Goal: Task Accomplishment & Management: Manage account settings

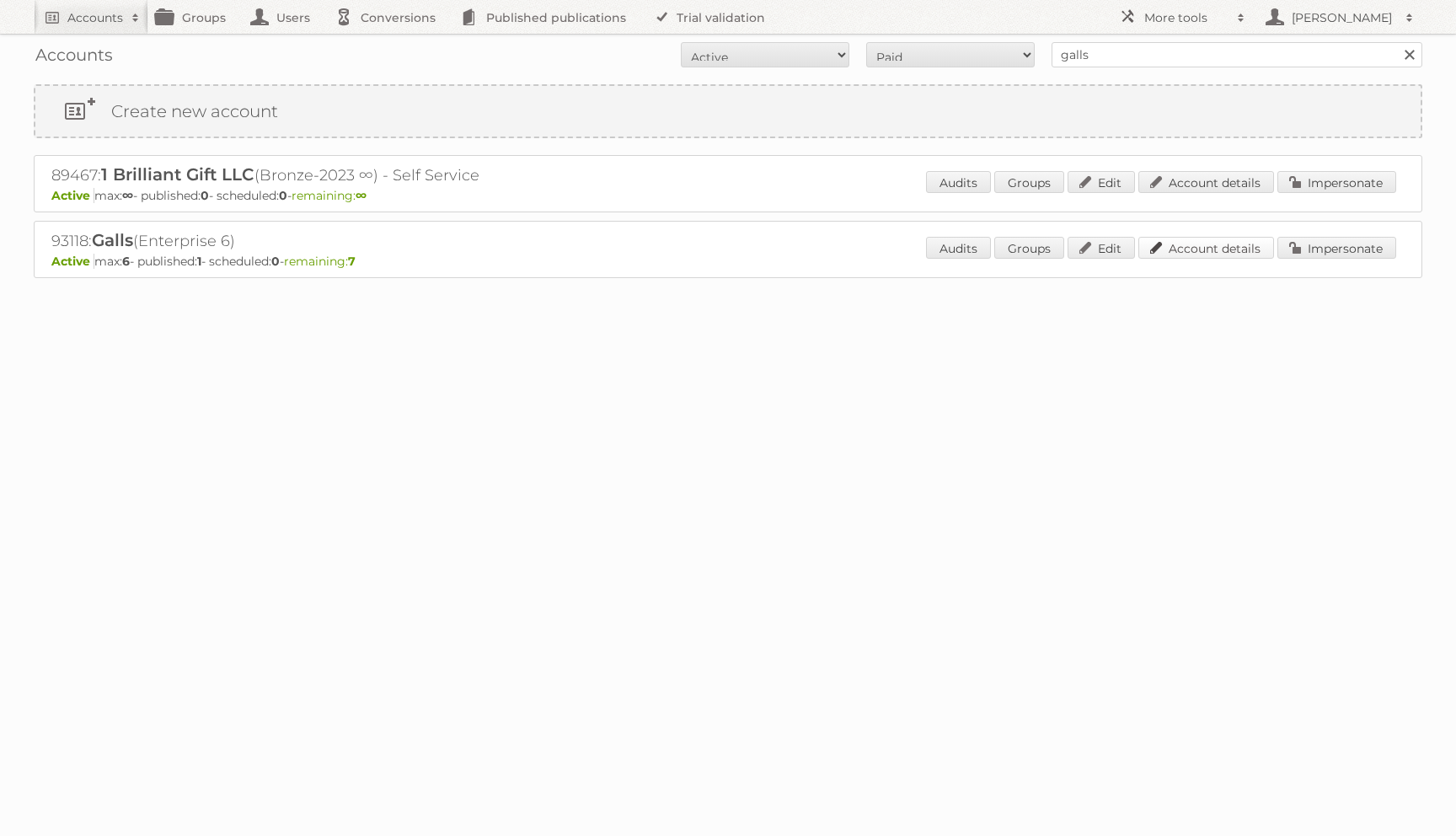
click at [1194, 248] on link "Account details" at bounding box center [1206, 248] width 136 height 22
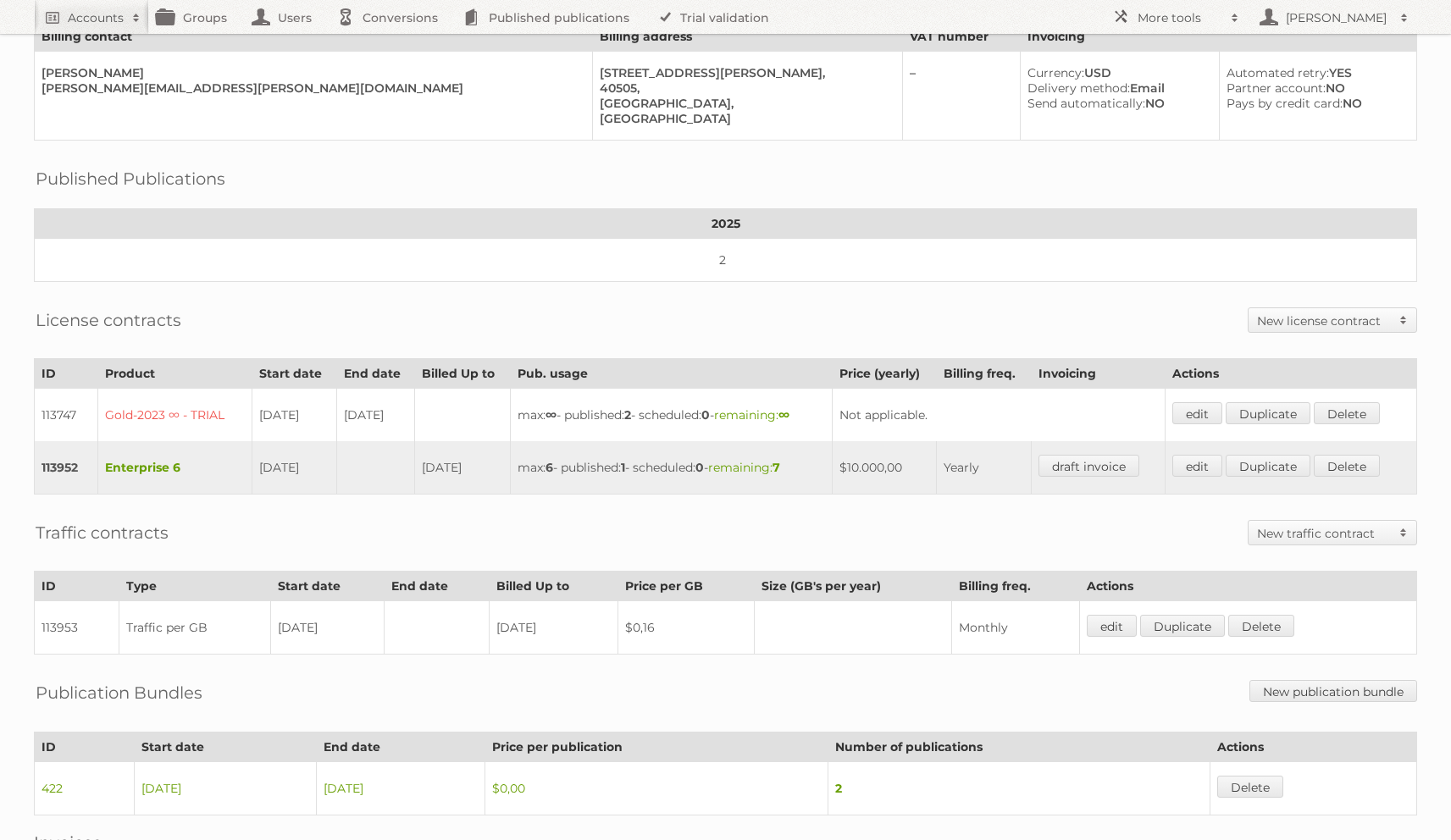
scroll to position [308, 0]
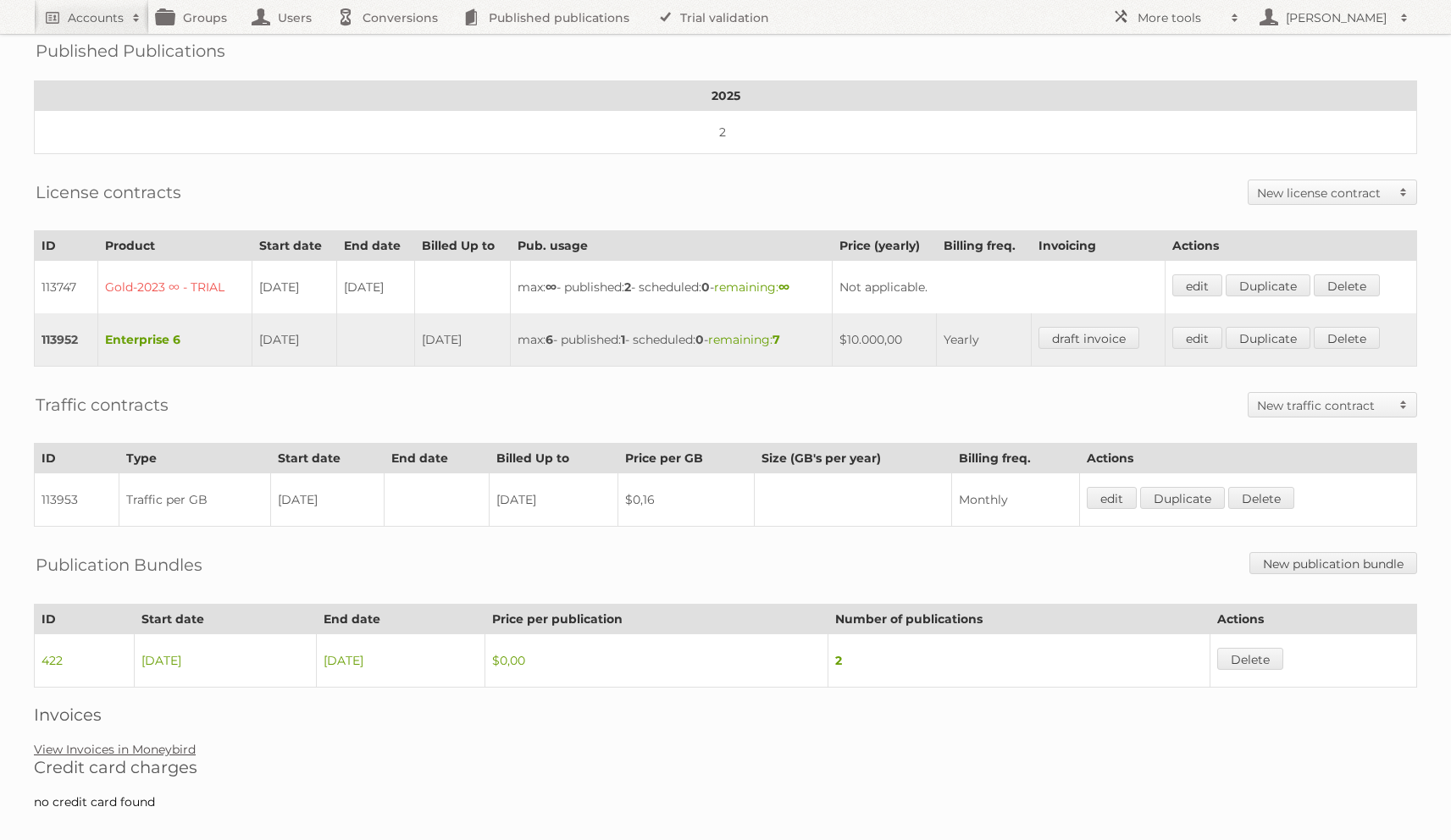
click at [145, 742] on link "View Invoices in Moneybird" at bounding box center [114, 750] width 161 height 15
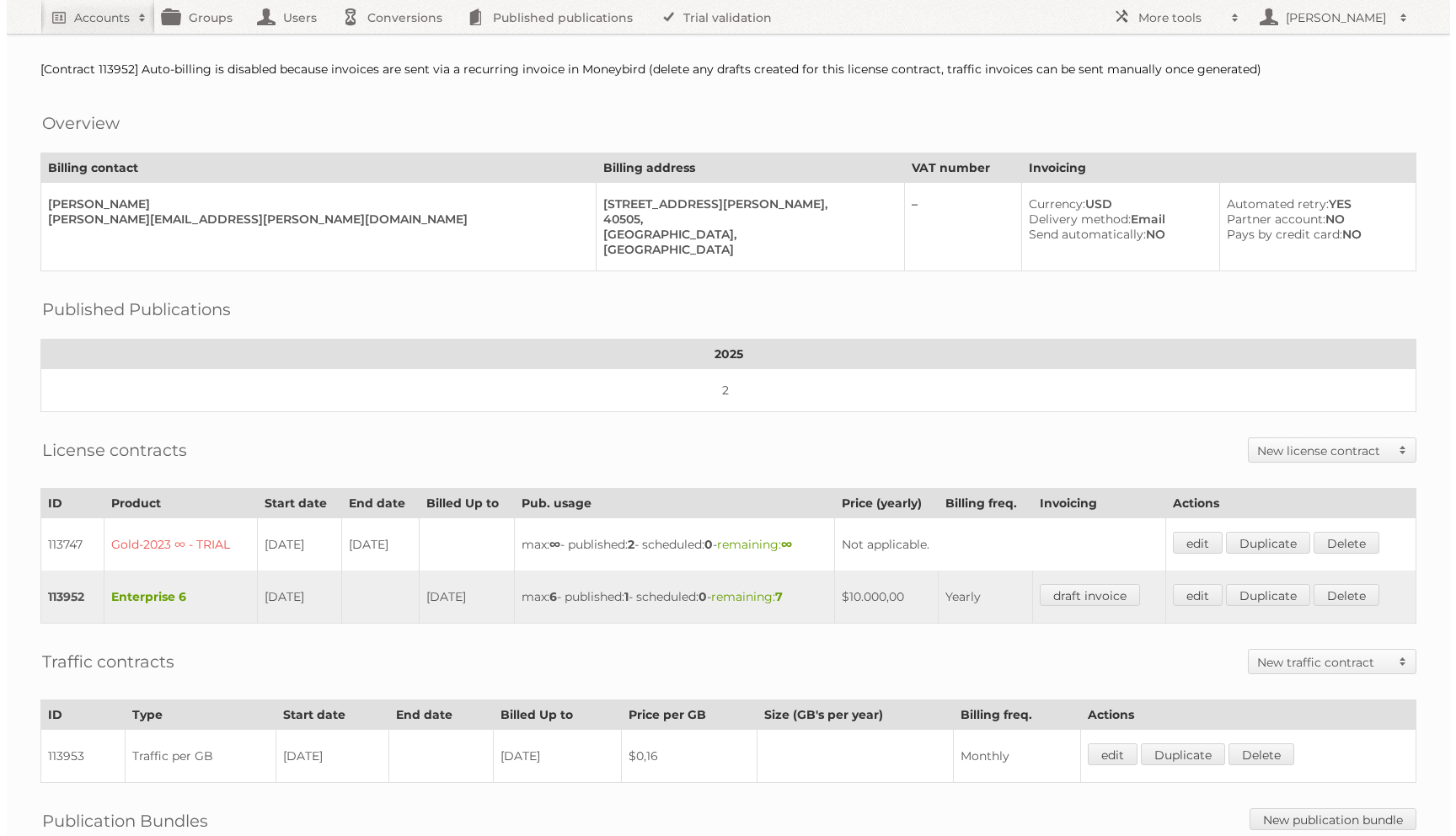
scroll to position [0, 0]
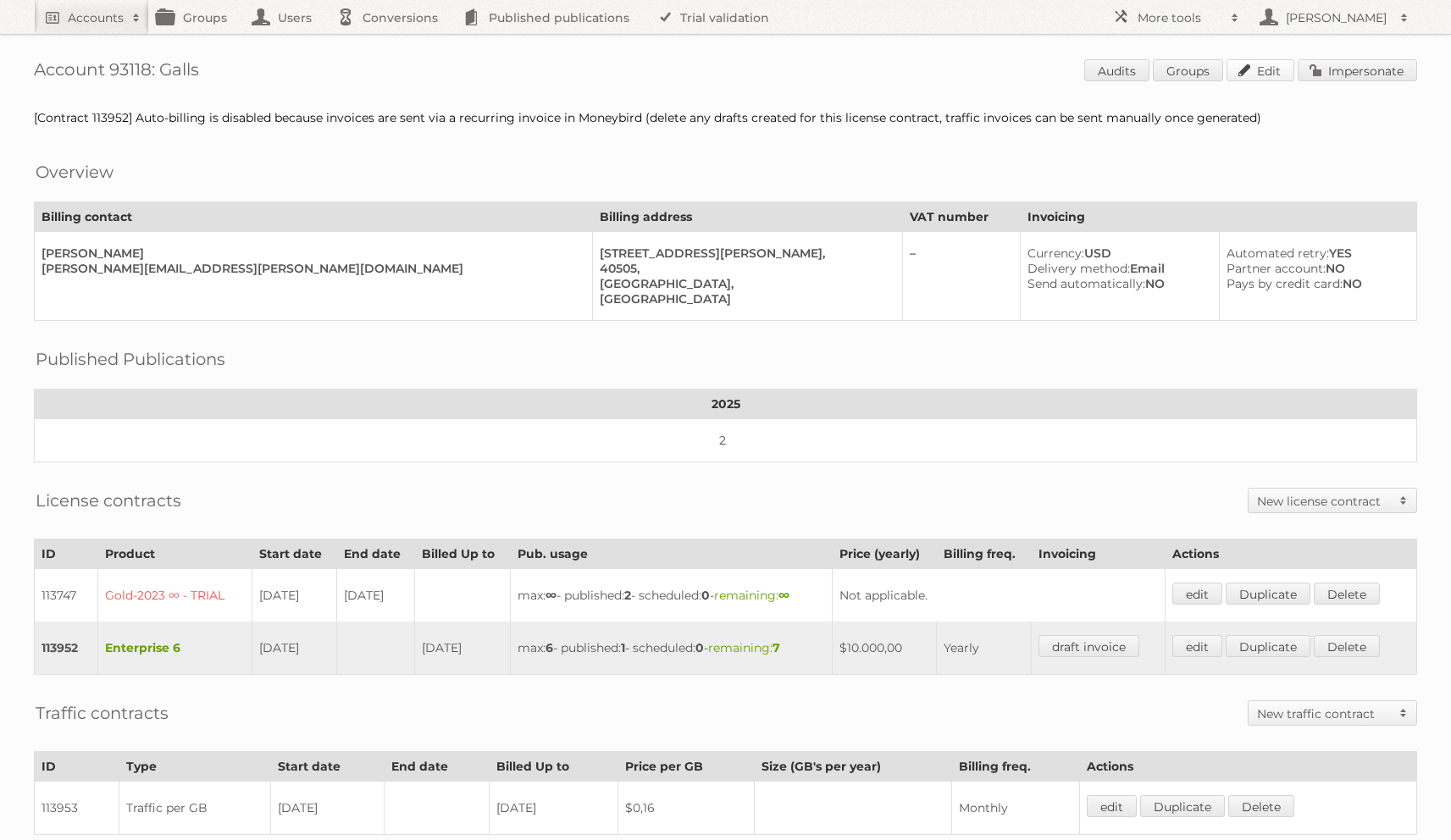
click at [1258, 66] on link "Edit" at bounding box center [1260, 70] width 67 height 22
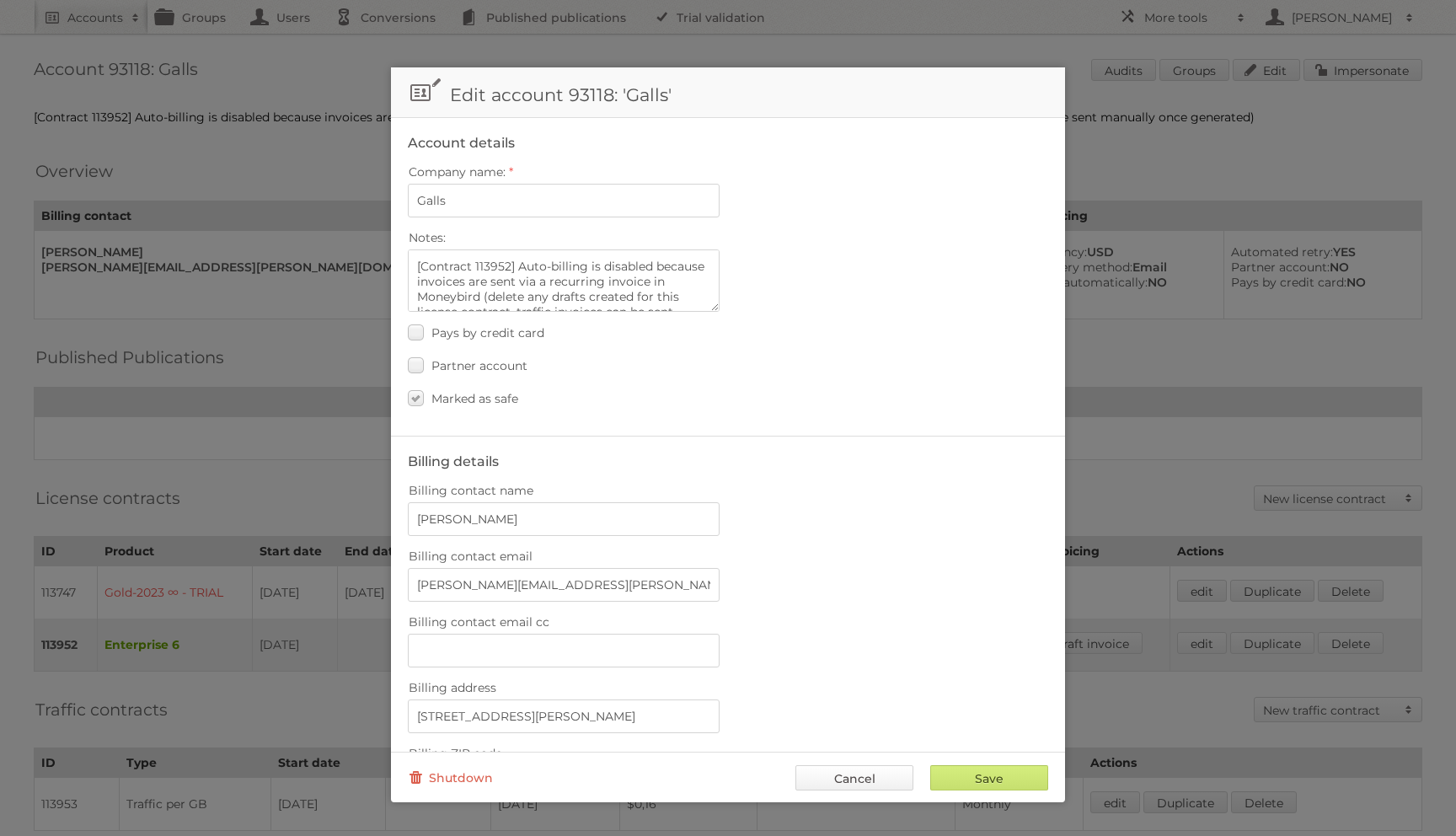
click at [843, 769] on link "Cancel" at bounding box center [854, 778] width 118 height 25
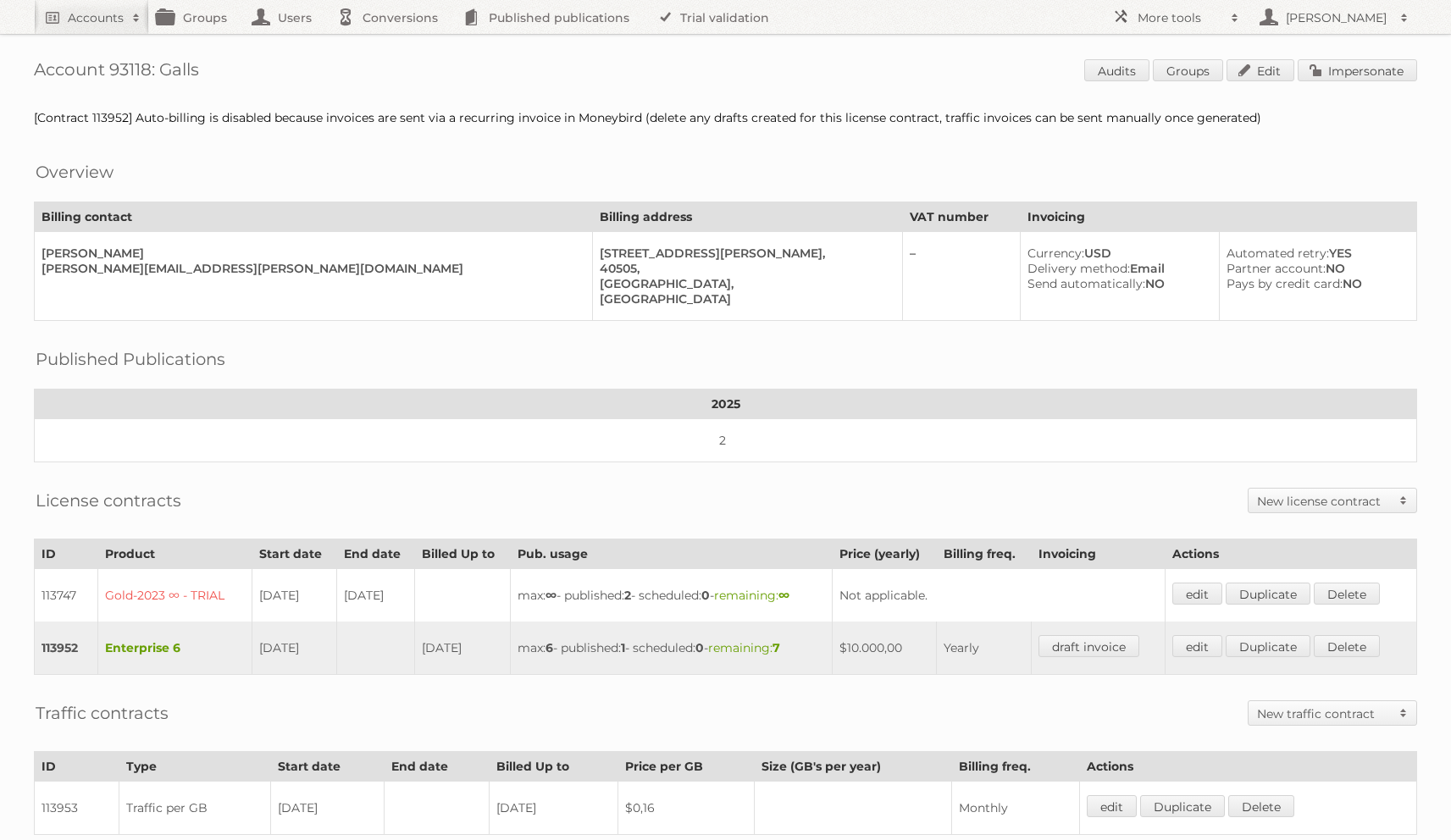
click at [60, 638] on td "113952" at bounding box center [67, 648] width 63 height 53
copy td "113952"
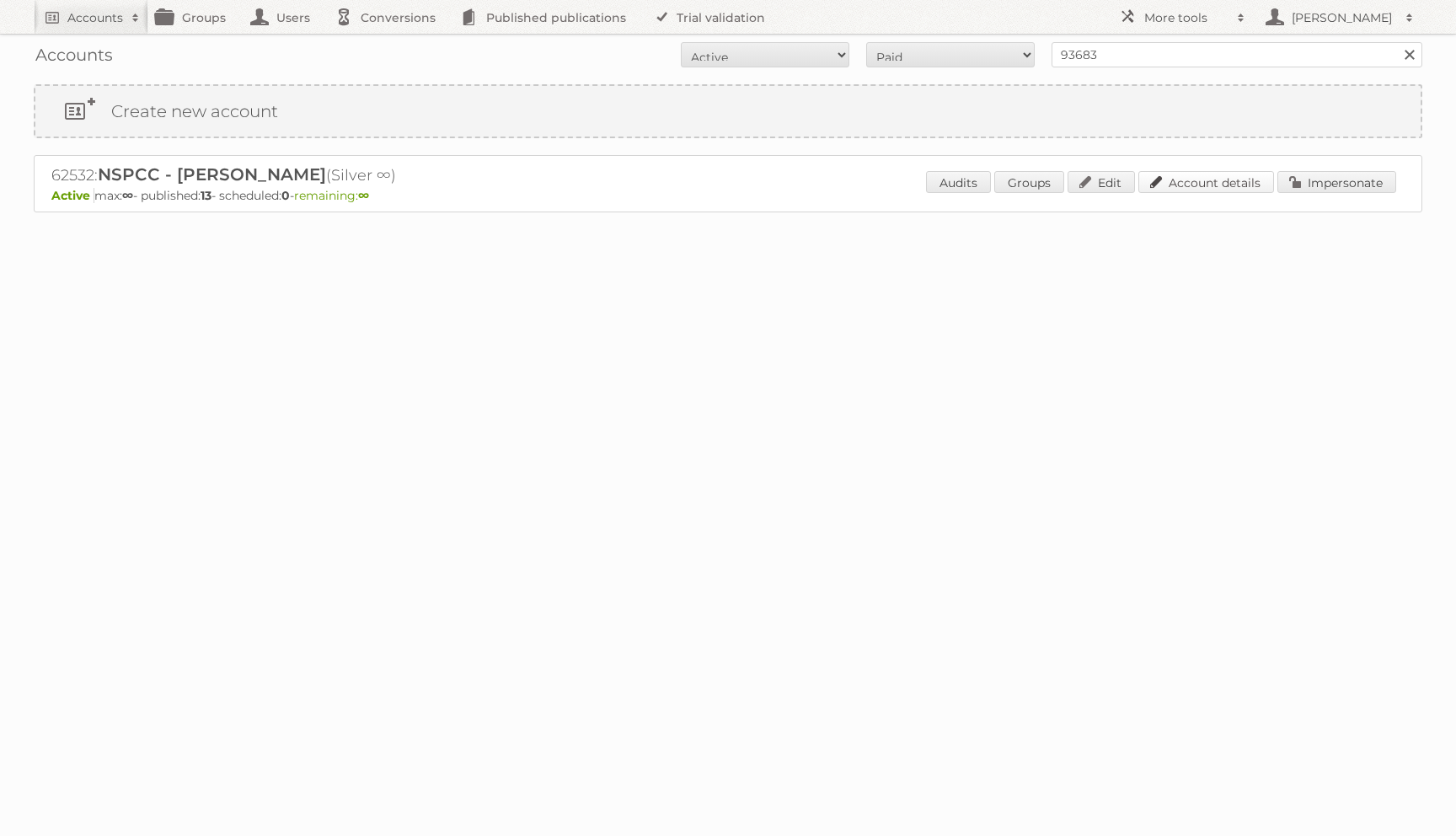
click at [1140, 172] on link "Account details" at bounding box center [1206, 182] width 136 height 22
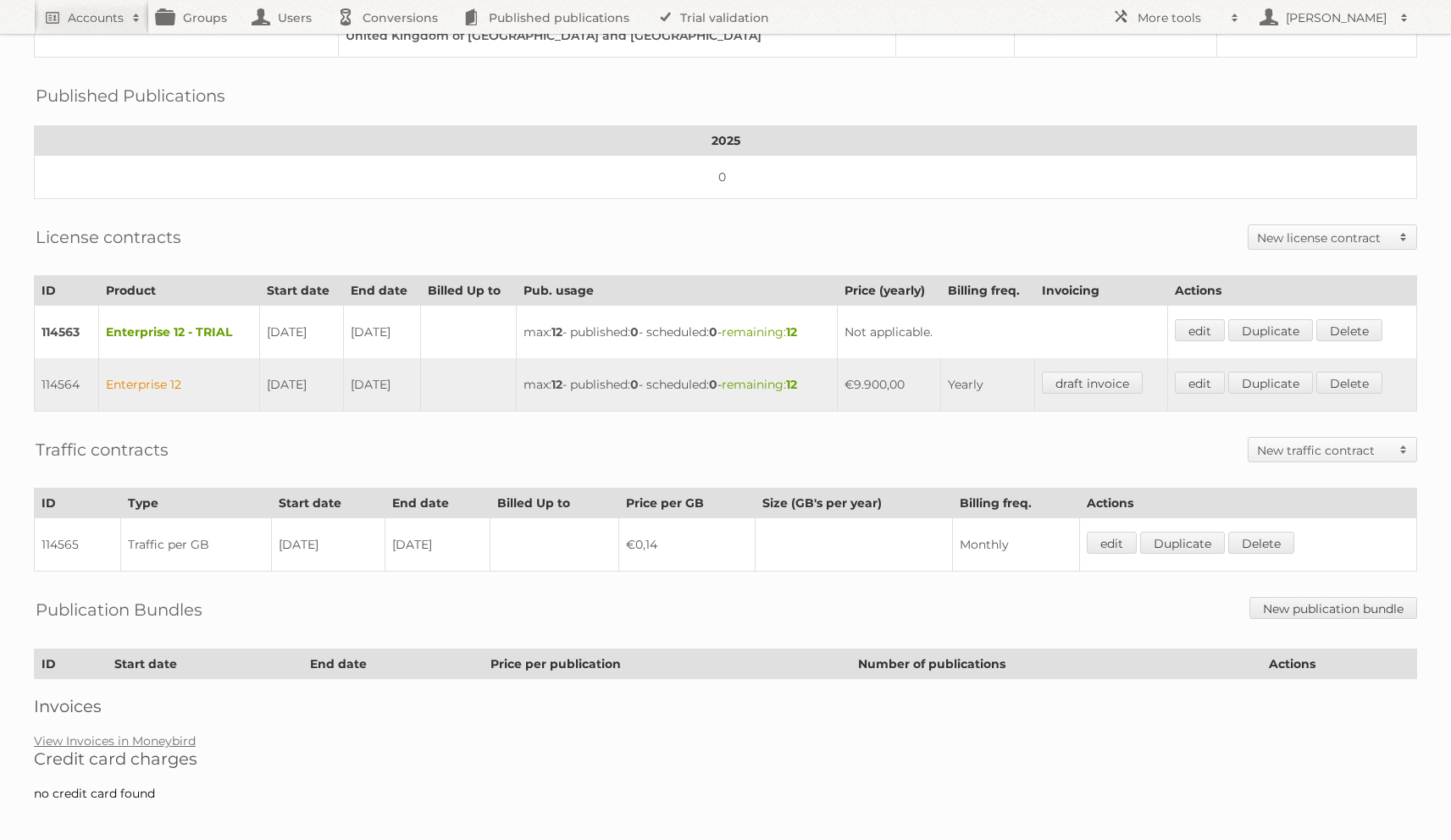
scroll to position [193, 0]
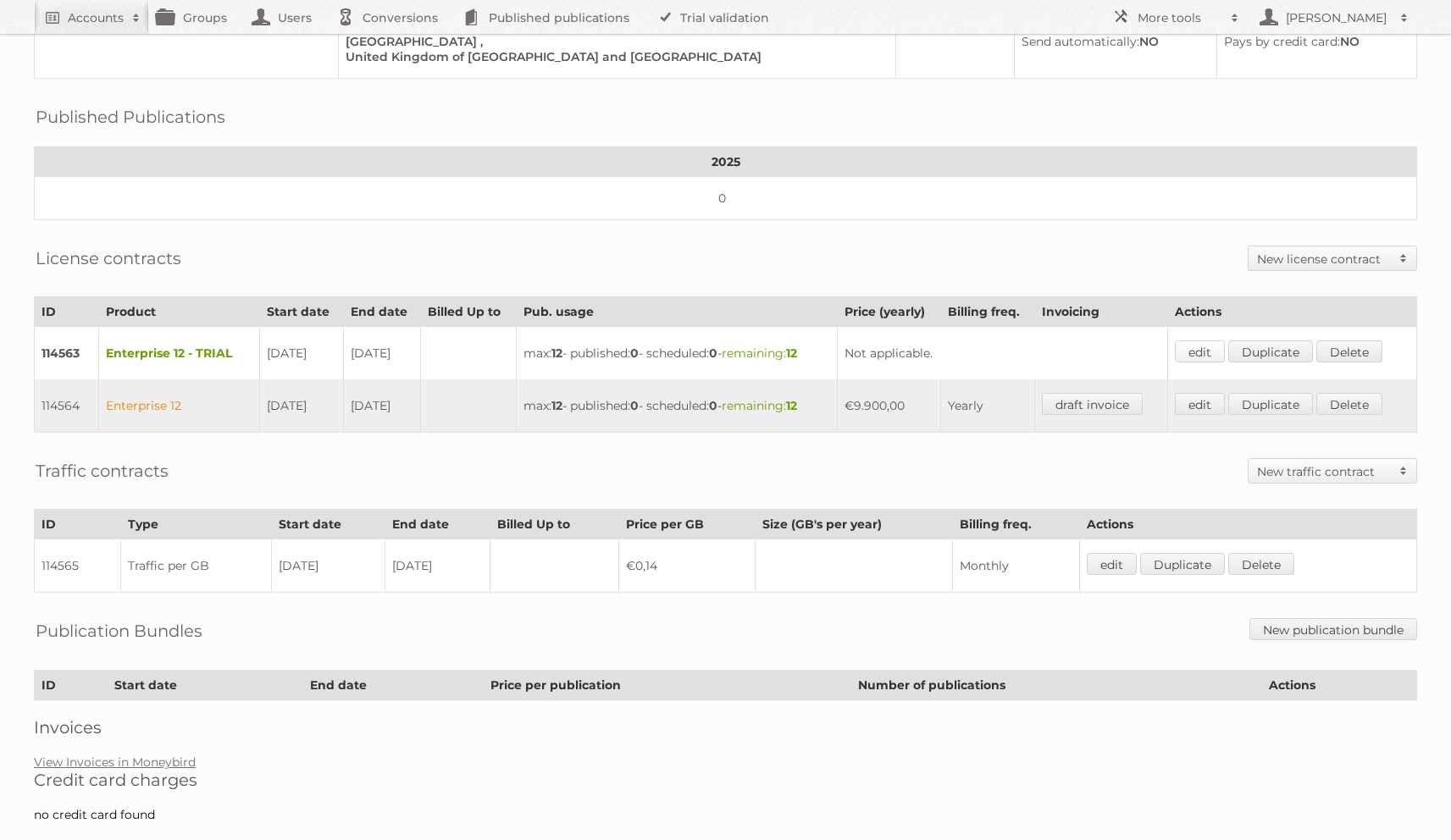
click at [1214, 347] on link "edit" at bounding box center [1200, 352] width 50 height 22
click at [1202, 399] on link "edit" at bounding box center [1200, 404] width 50 height 22
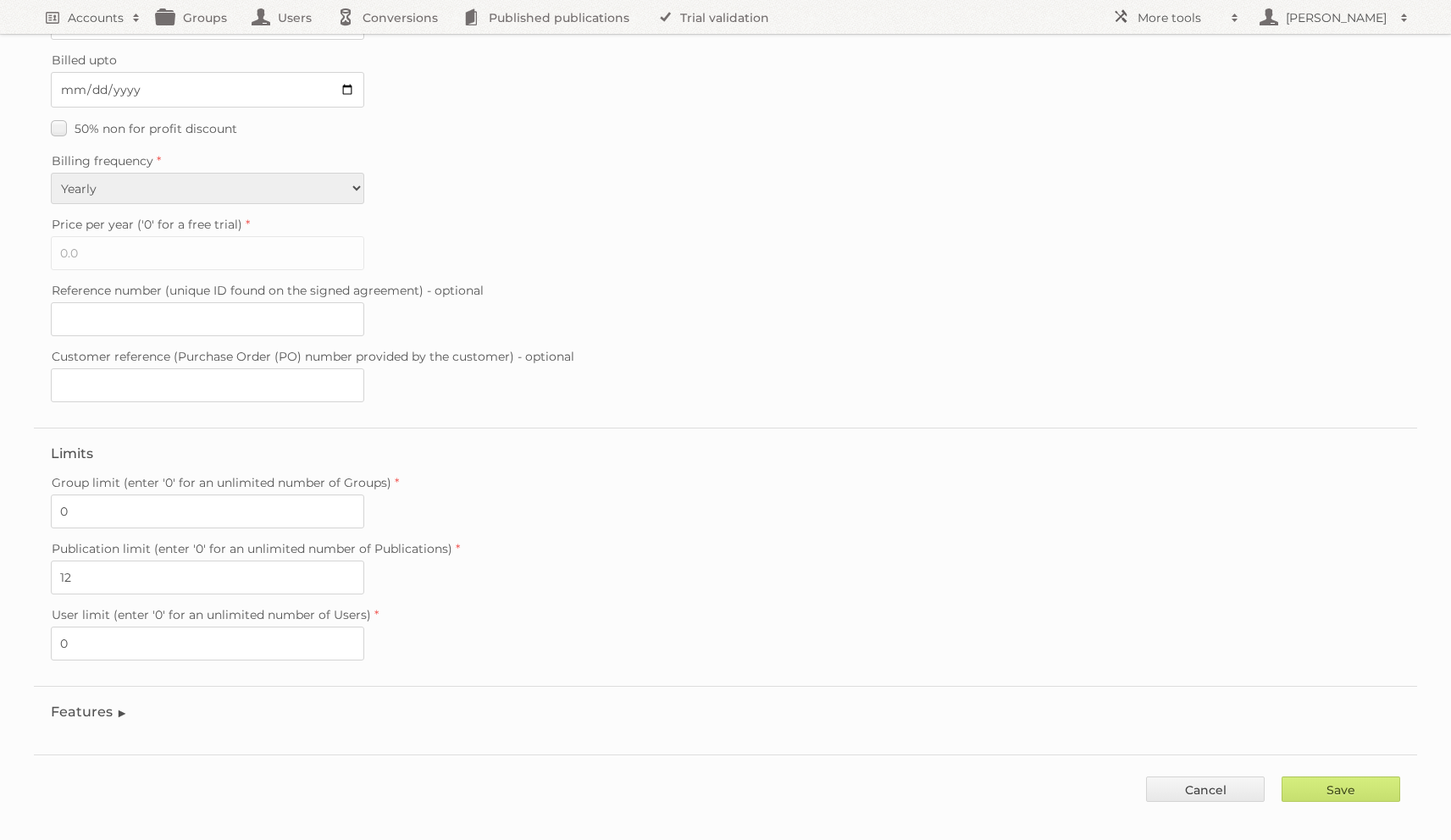
scroll to position [265, 0]
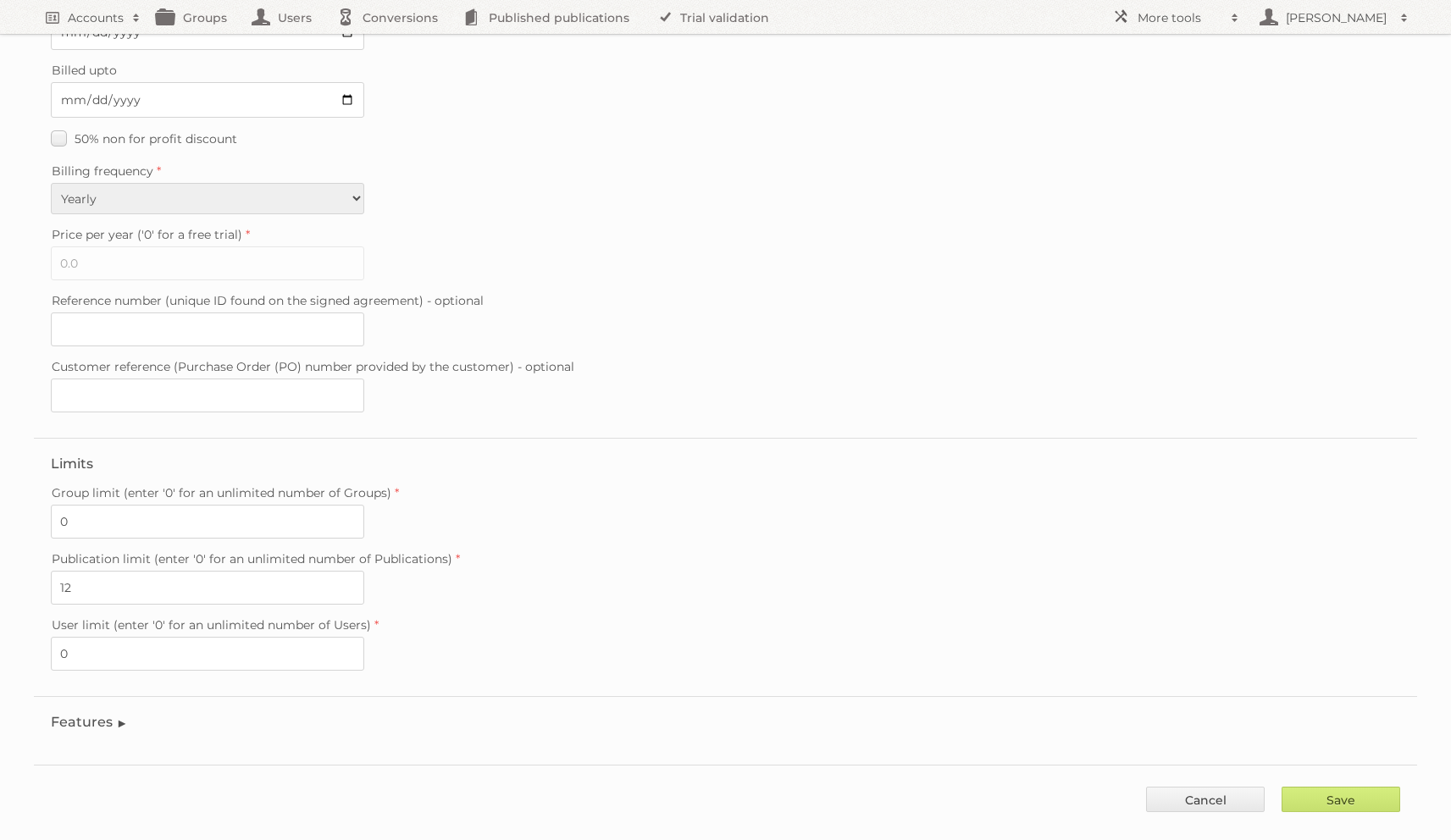
click at [101, 714] on legend "Features" at bounding box center [90, 721] width 77 height 16
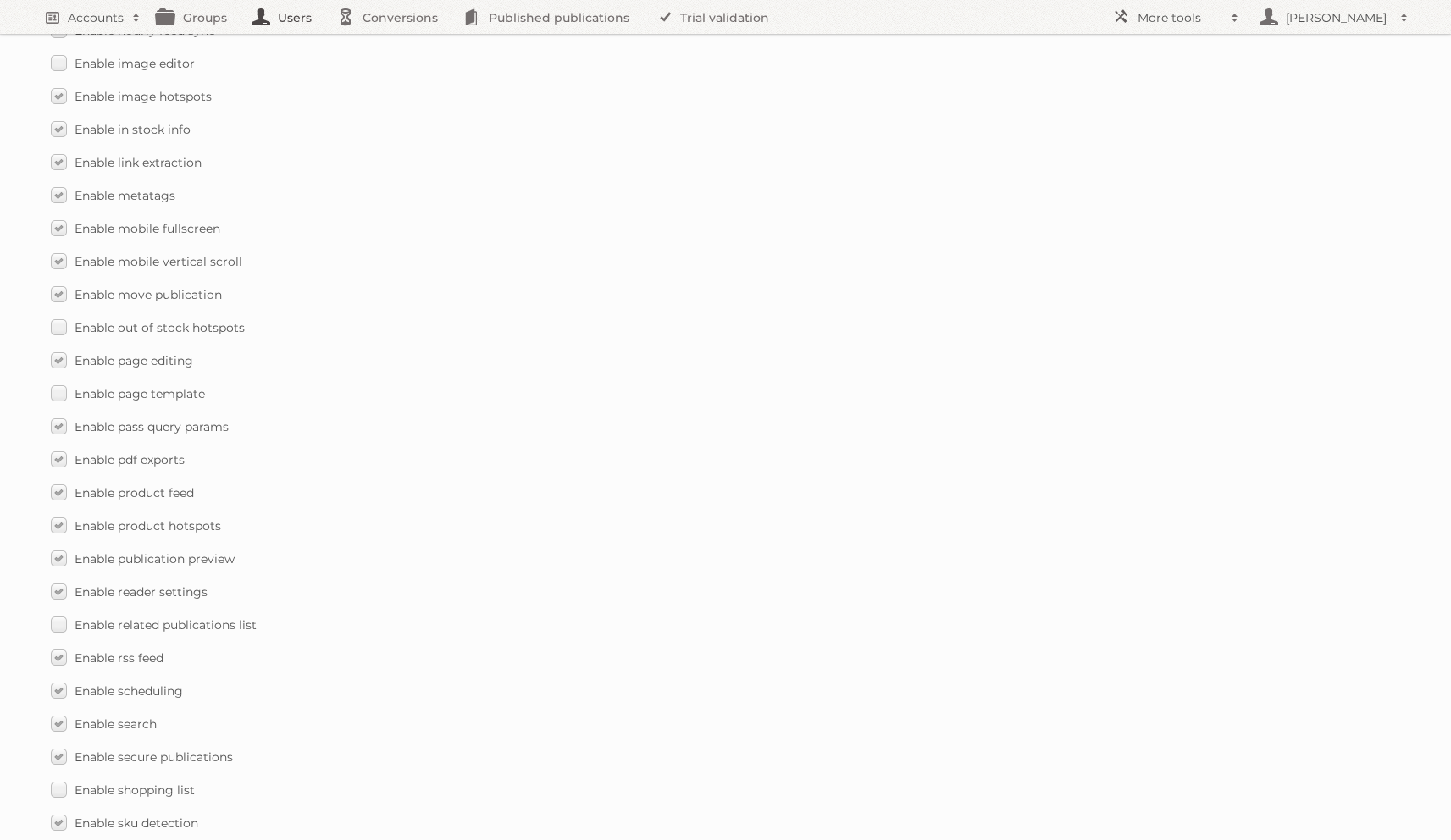
scroll to position [2290, 0]
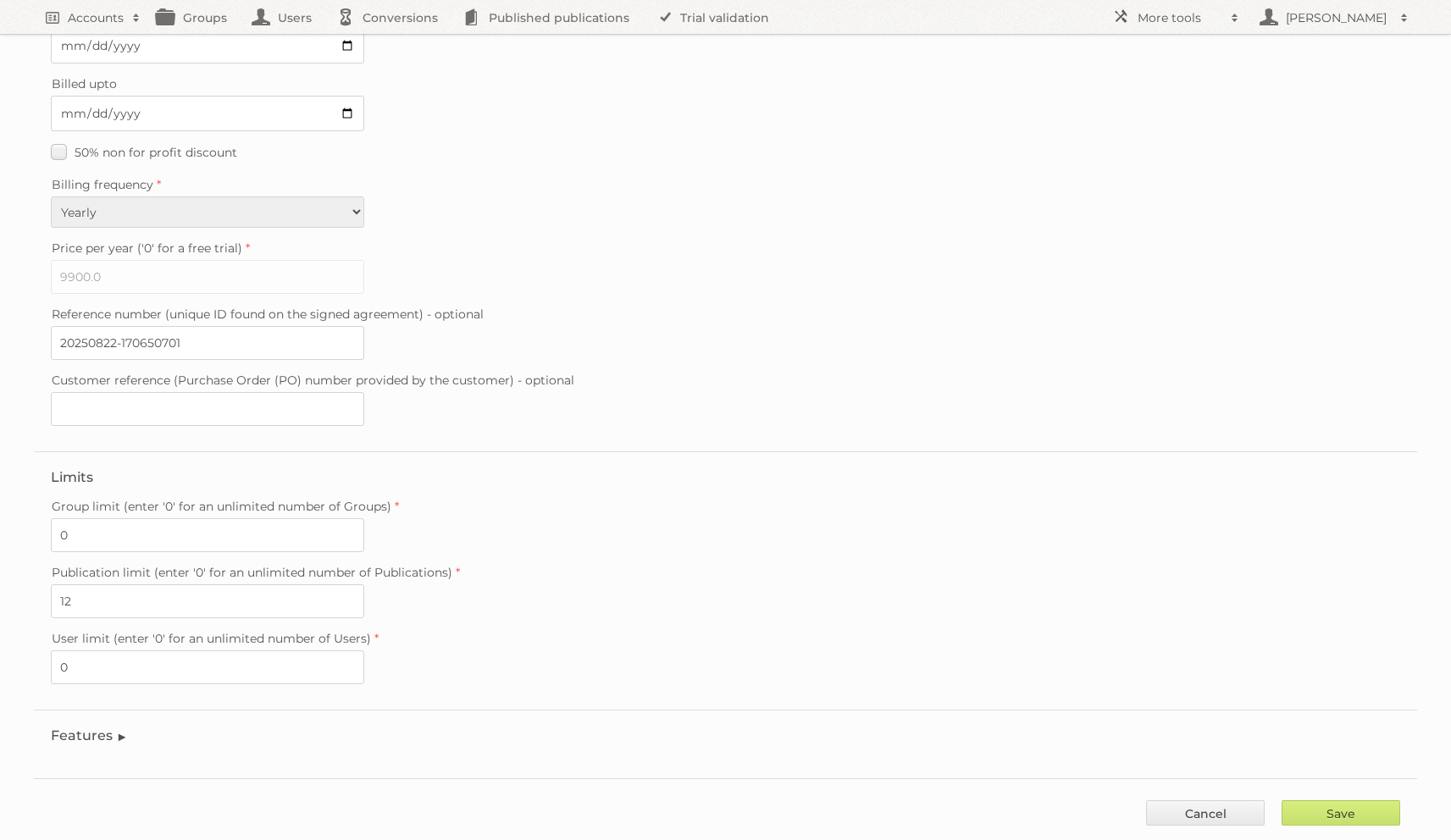
scroll to position [242, 0]
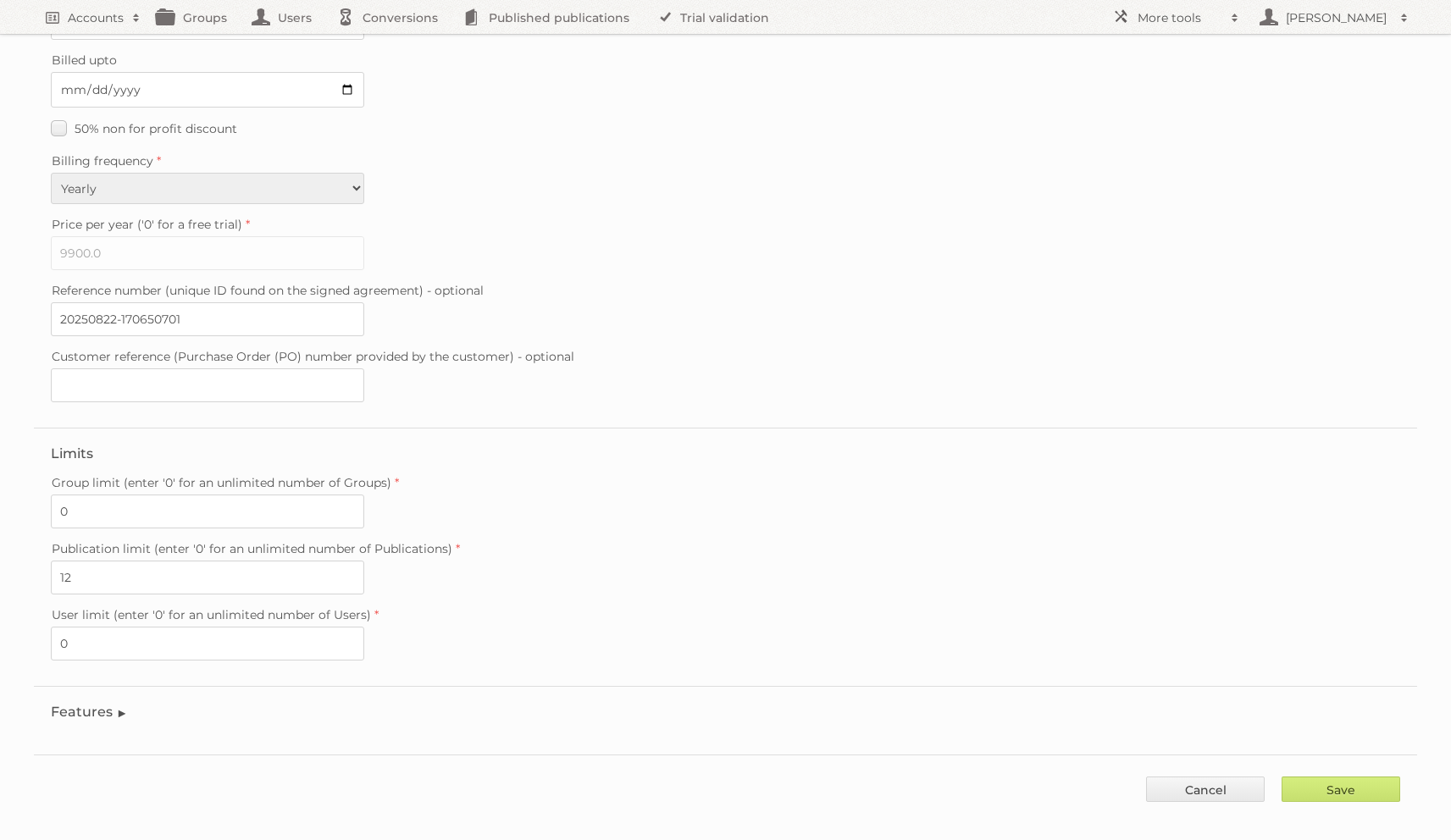
click at [115, 703] on legend "Features" at bounding box center [90, 711] width 77 height 16
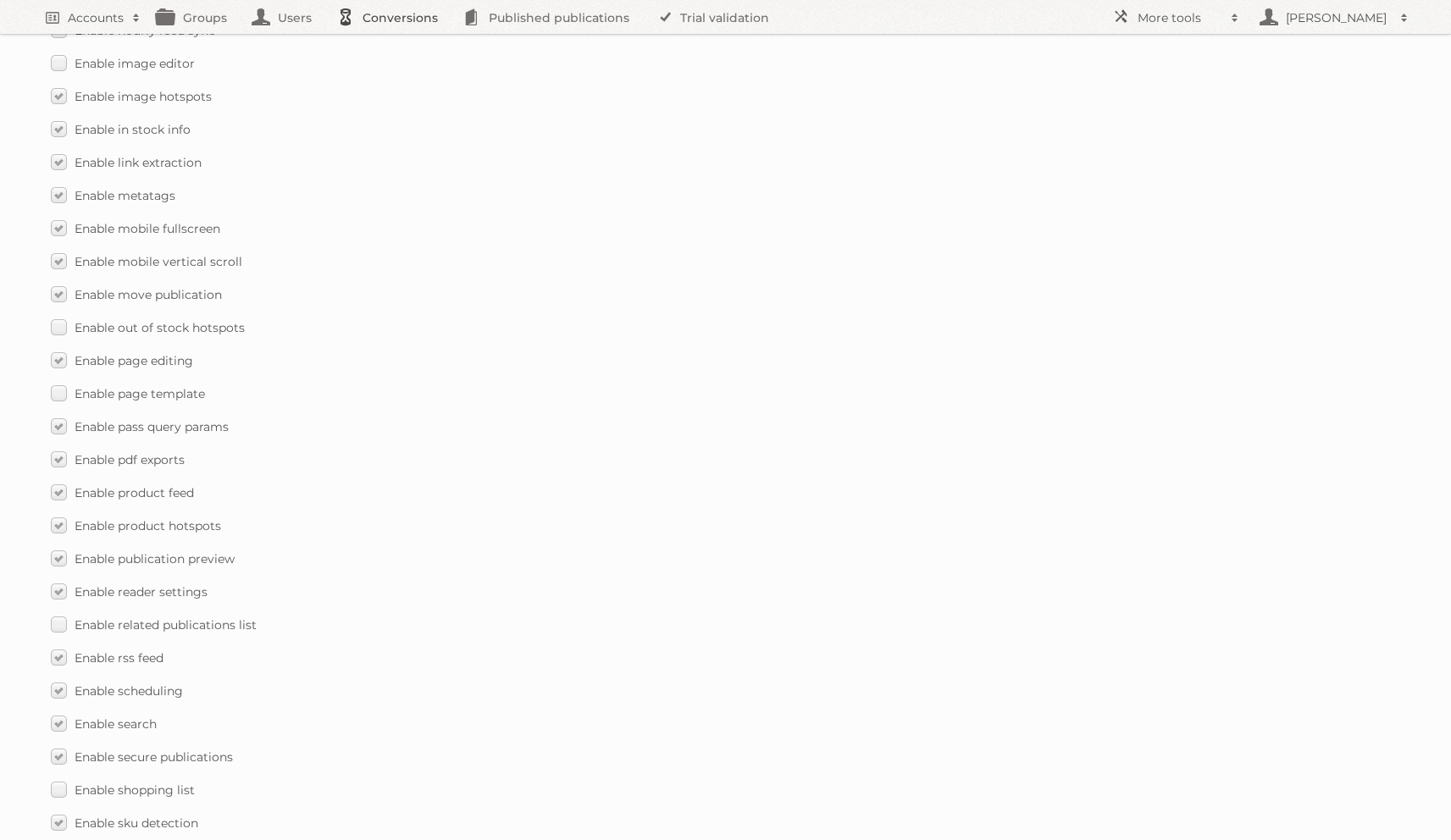
scroll to position [2256, 0]
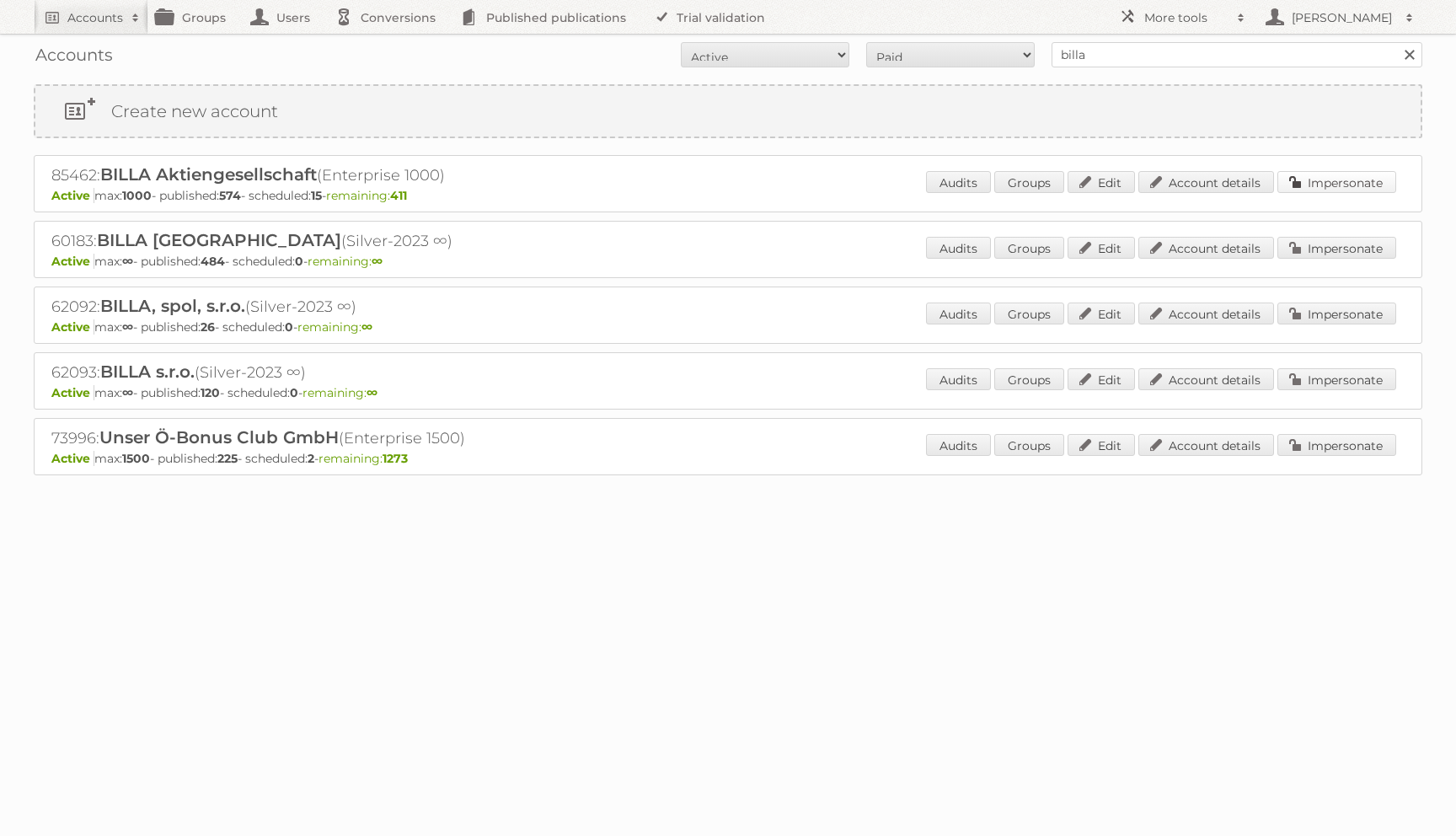
click at [1302, 178] on link "Impersonate" at bounding box center [1337, 182] width 119 height 22
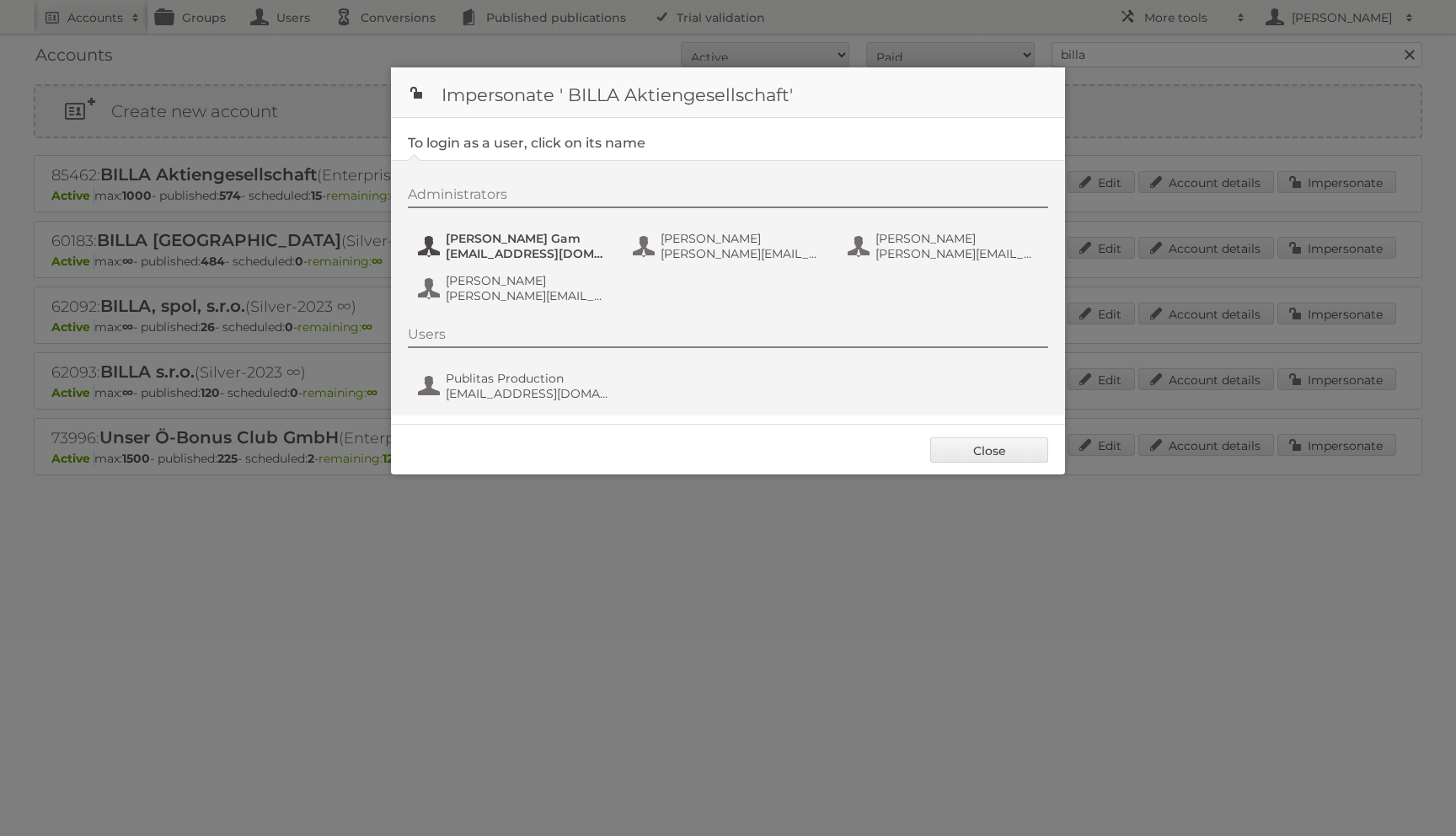
click at [494, 251] on span "[EMAIL_ADDRESS][DOMAIN_NAME]" at bounding box center [528, 254] width 163 height 15
